Goal: Ask a question

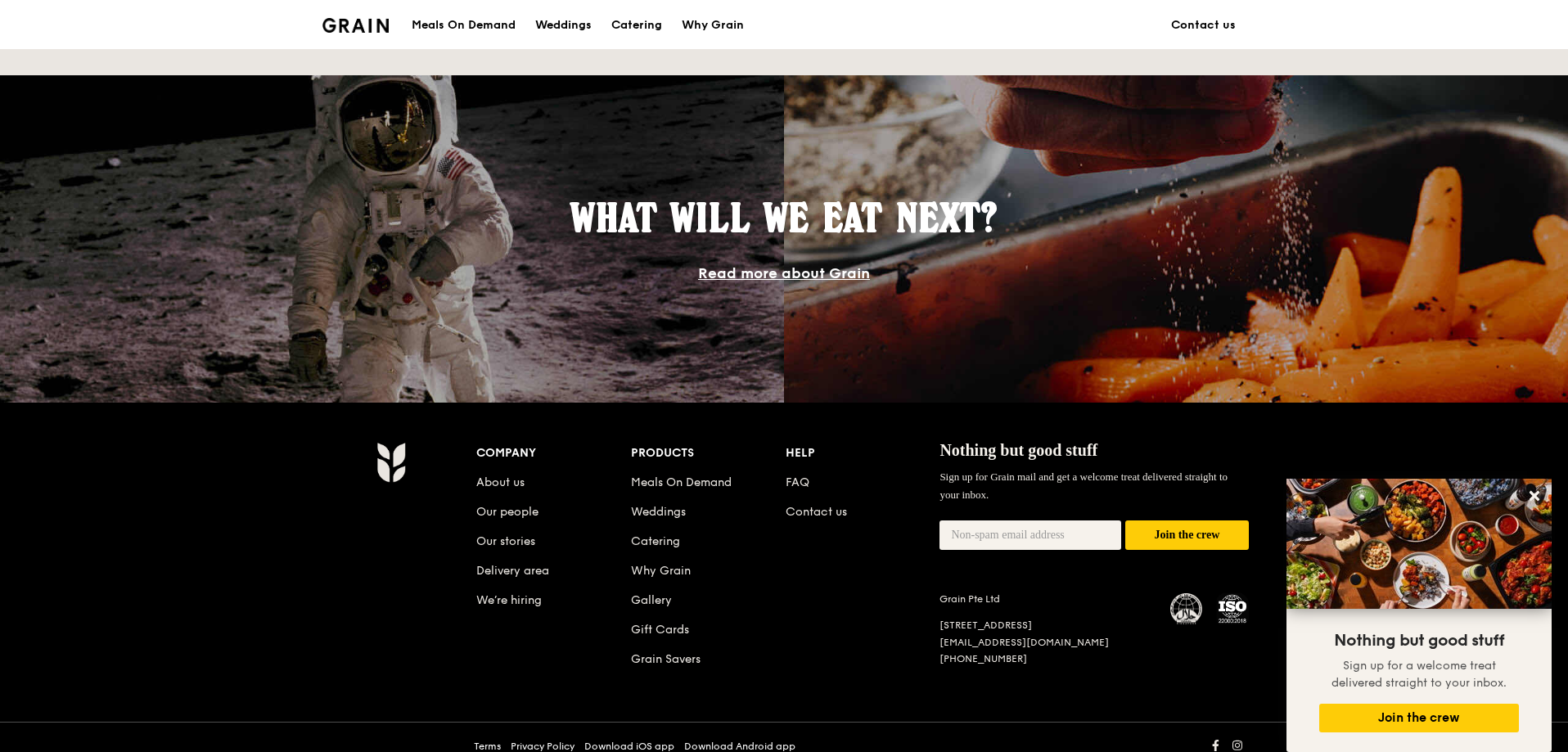
scroll to position [1359, 0]
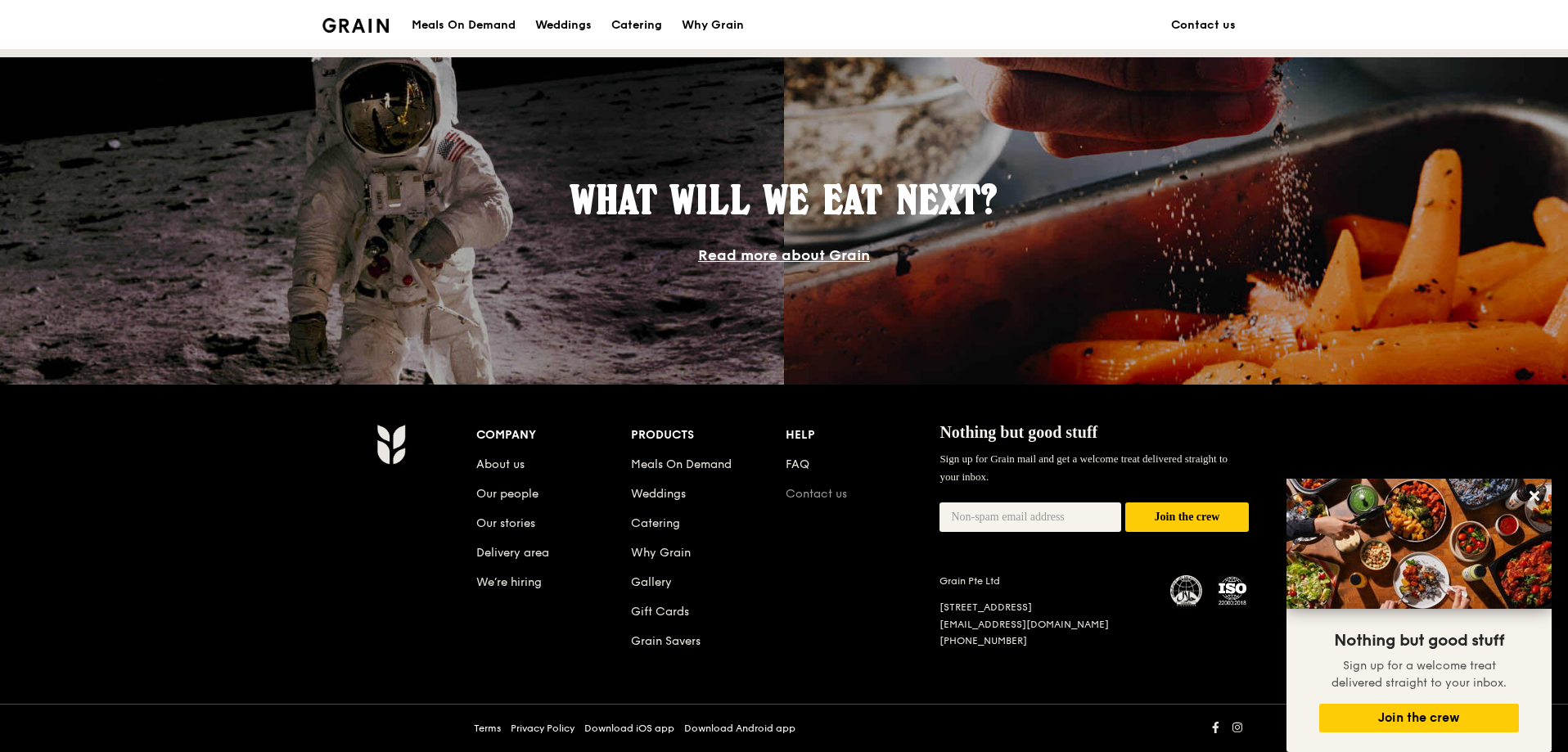
click at [798, 490] on link "Contact us" at bounding box center [816, 494] width 61 height 14
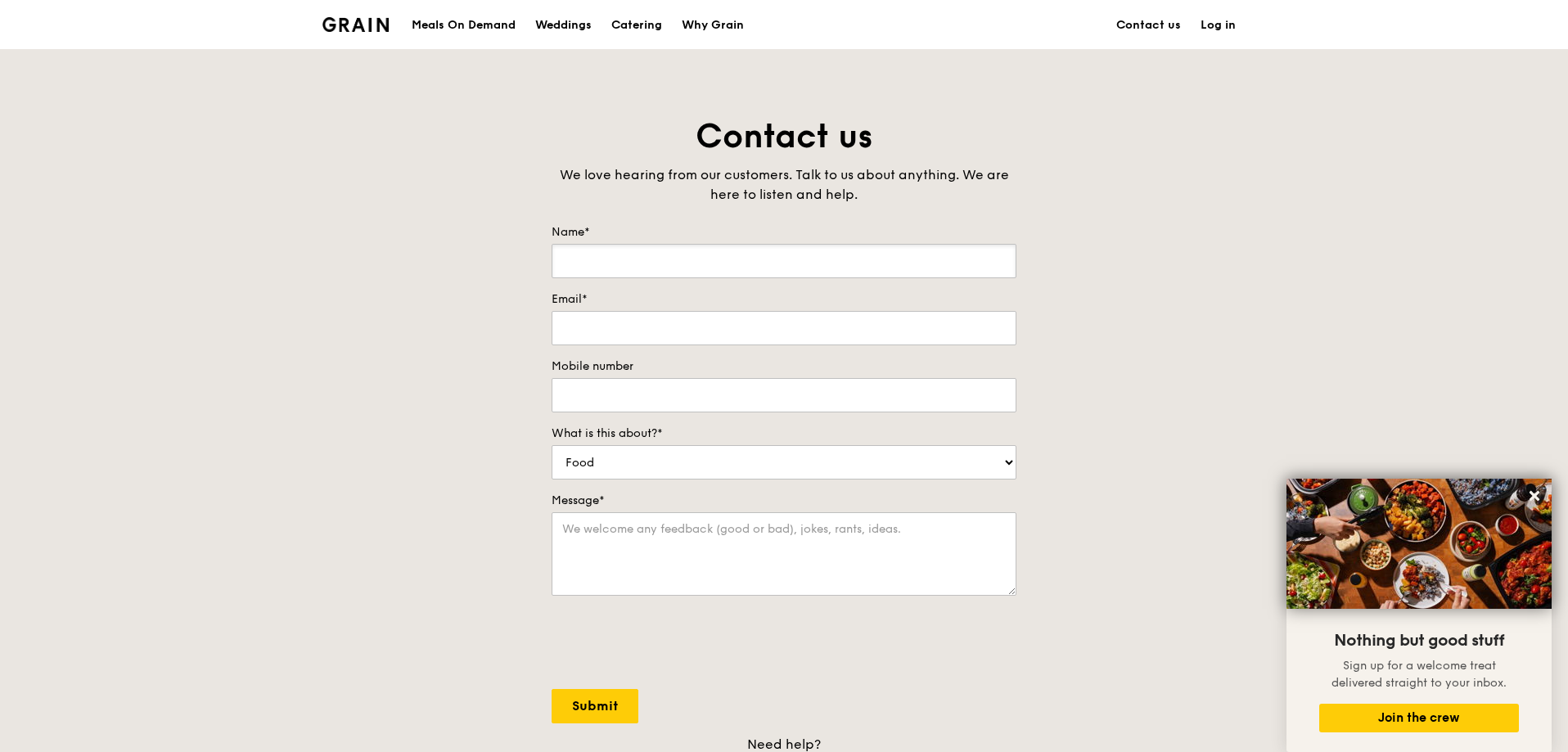
click at [607, 265] on input "Name*" at bounding box center [784, 261] width 465 height 34
type input "[PERSON_NAME]"
type input "[EMAIL_ADDRESS][DOMAIN_NAME]"
type input "91889236"
click at [647, 468] on select "Food Service Billing/Payment Catering Others" at bounding box center [784, 462] width 465 height 34
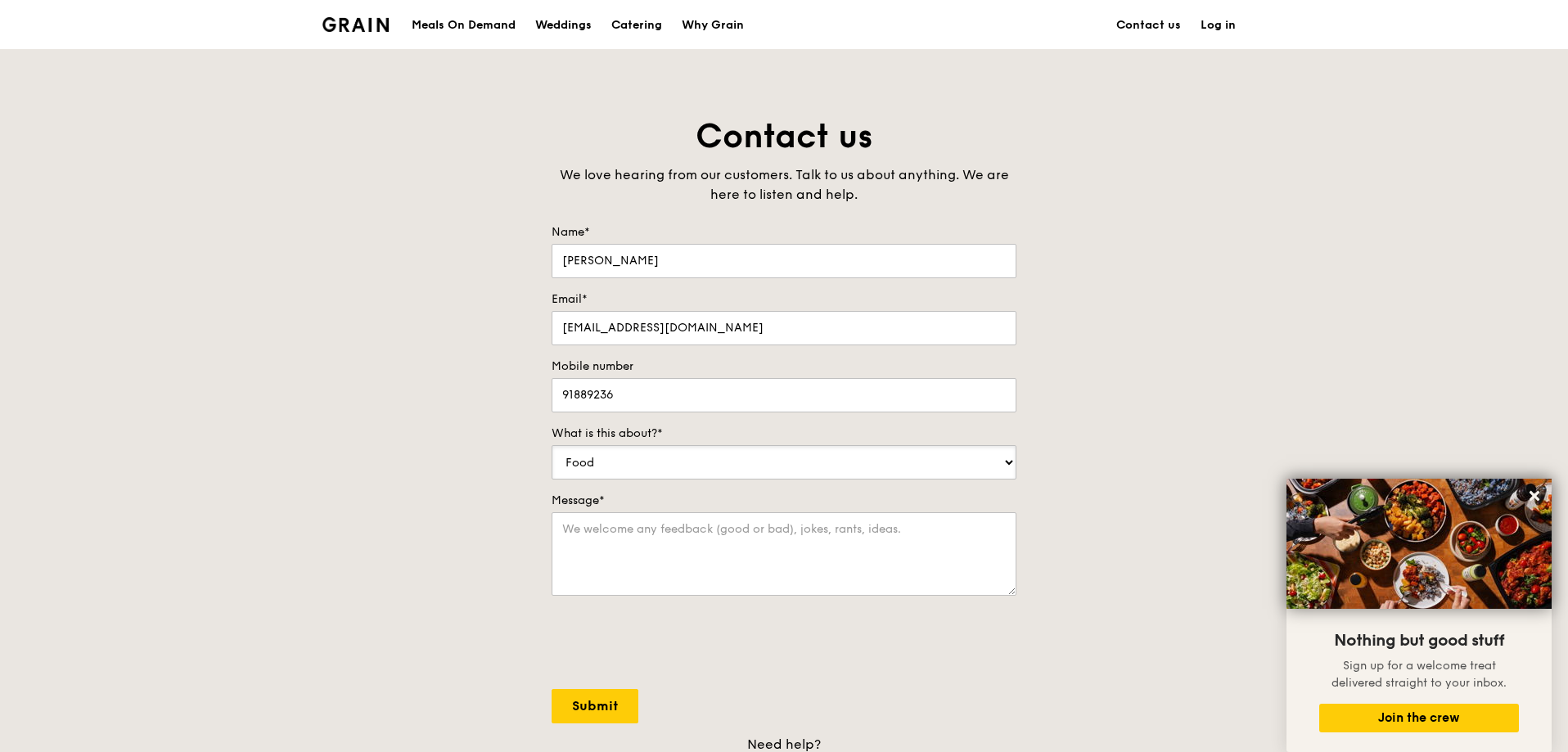
select select "Catering"
click at [552, 445] on select "Food Service Billing/Payment Catering Others" at bounding box center [784, 462] width 465 height 34
drag, startPoint x: 657, startPoint y: 542, endPoint x: 669, endPoint y: 534, distance: 14.4
click at [659, 543] on textarea "Message*" at bounding box center [784, 553] width 465 height 83
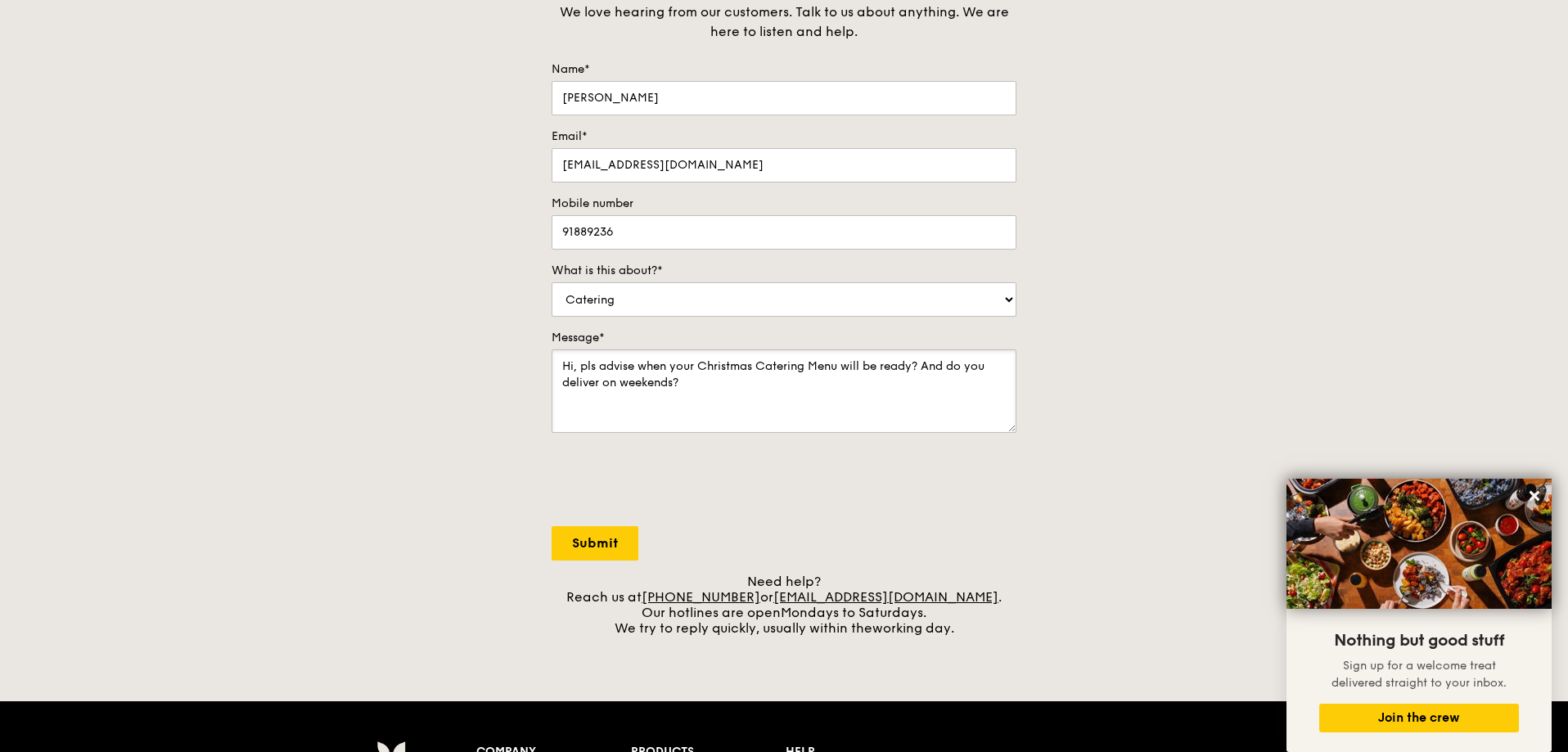
scroll to position [164, 0]
type textarea "Hi, pls advise when your Christmas Catering Menu will be ready? And do you deli…"
click at [603, 538] on input "Submit" at bounding box center [595, 542] width 87 height 34
select select "Food"
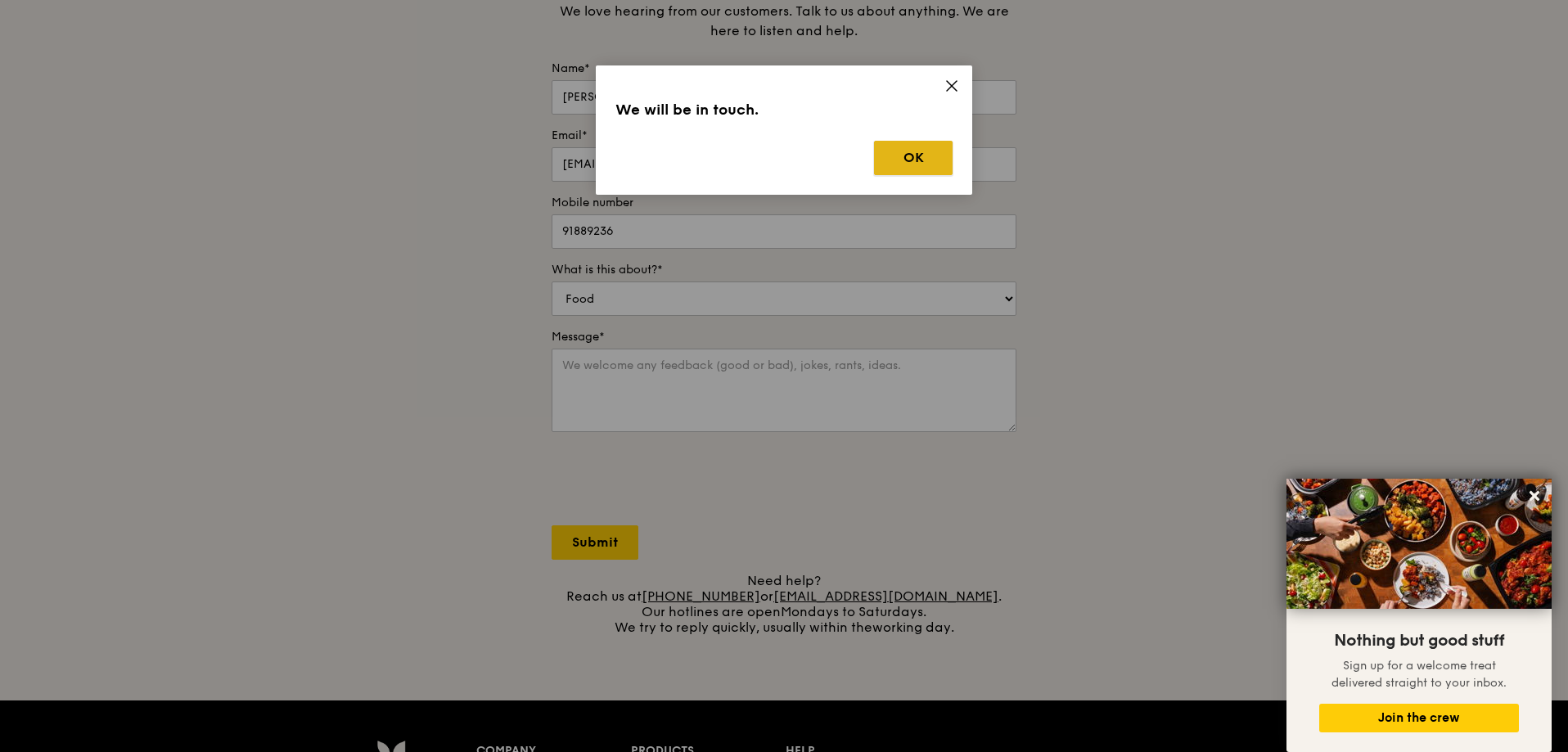
click at [924, 160] on button "OK" at bounding box center [913, 157] width 78 height 34
